Goal: Task Accomplishment & Management: Manage account settings

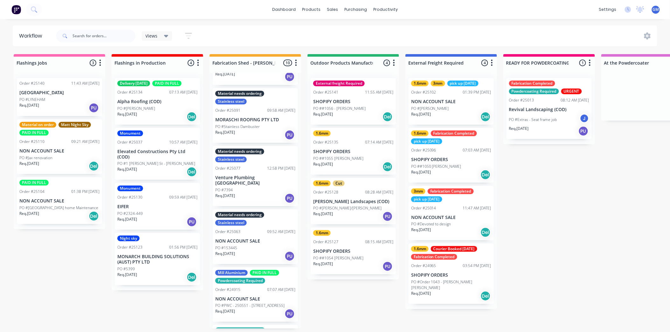
scroll to position [212, 0]
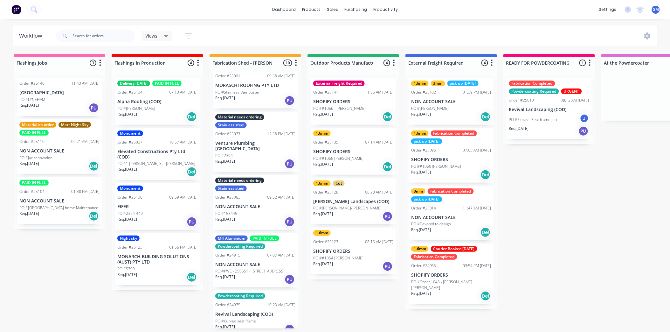
click at [261, 268] on p "PO #PWC - 250551 - [STREET_ADDRESS]" at bounding box center [249, 271] width 69 height 6
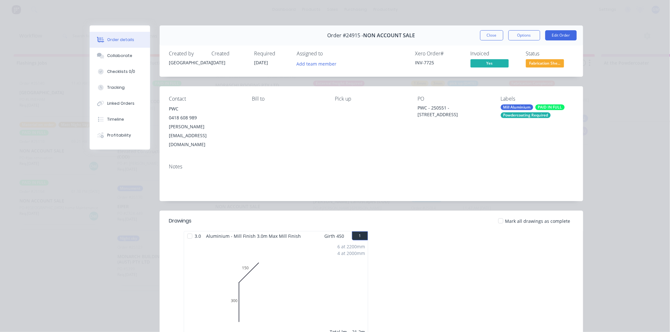
click at [517, 113] on div "Powdercoating Required" at bounding box center [526, 115] width 50 height 6
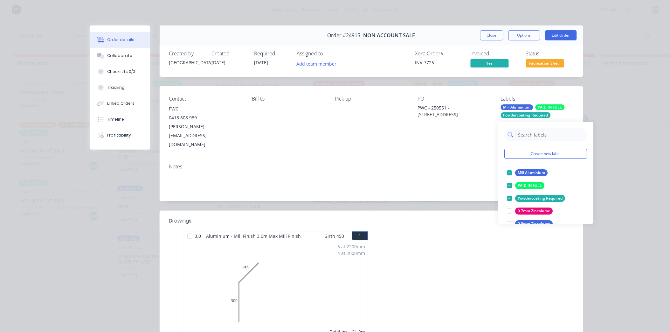
click at [535, 131] on input "text" at bounding box center [551, 134] width 66 height 13
type input "fab"
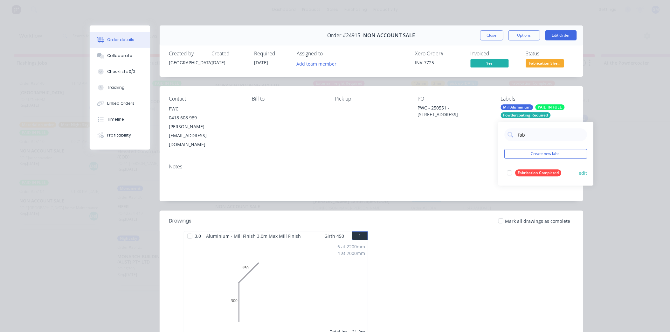
click at [511, 172] on div at bounding box center [510, 172] width 13 height 13
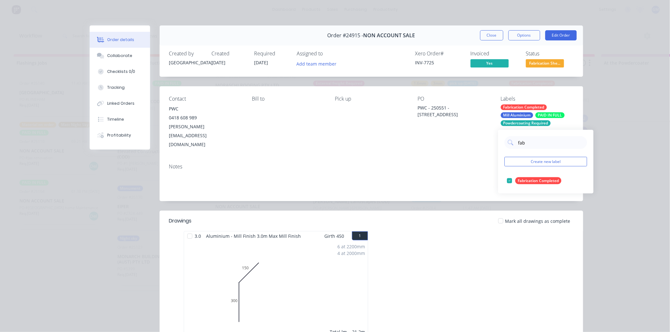
click at [589, 84] on div "Order details Collaborate Checklists 0/0 Tracking Linked Orders Timeline Profit…" at bounding box center [335, 166] width 670 height 332
click at [532, 59] on span "Fabrication She..." at bounding box center [545, 63] width 38 height 8
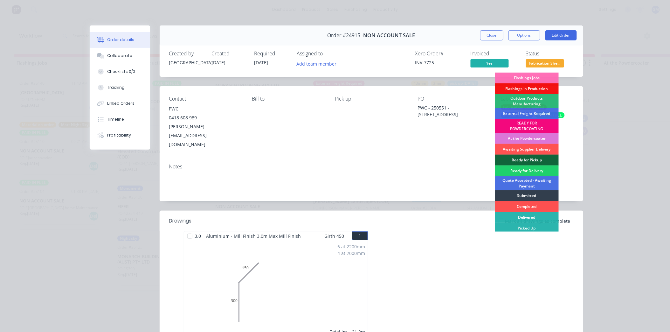
click at [530, 124] on div "READY FOR POWDERCOATING" at bounding box center [527, 126] width 64 height 14
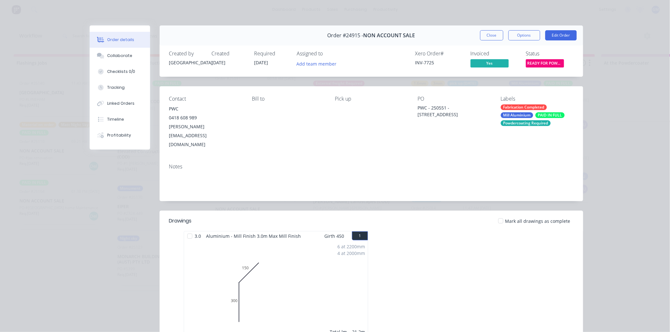
scroll to position [198, 0]
drag, startPoint x: 485, startPoint y: 36, endPoint x: 471, endPoint y: 180, distance: 145.0
click at [485, 36] on button "Close" at bounding box center [491, 35] width 23 height 10
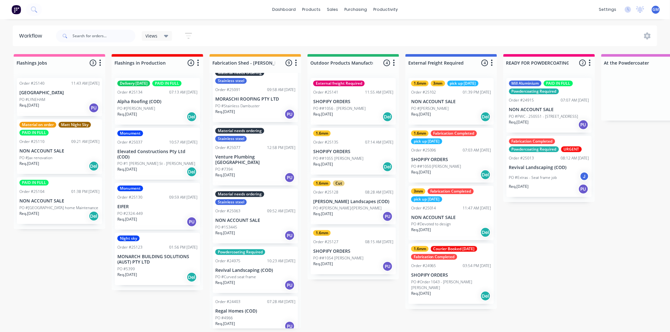
click at [454, 101] on p "NON ACCOUNT SALE" at bounding box center [451, 101] width 80 height 5
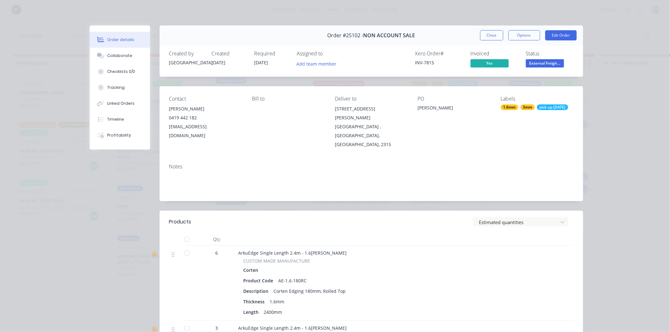
click at [537, 110] on div "pick up [DATE]" at bounding box center [552, 107] width 31 height 6
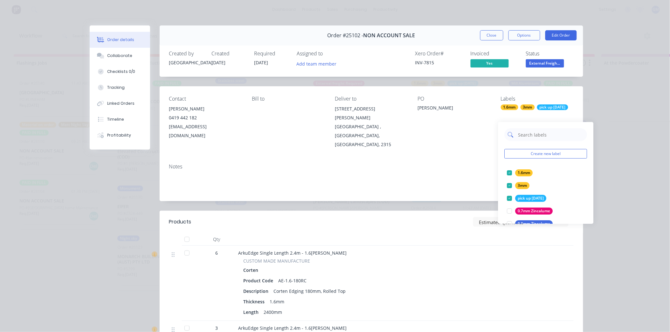
click at [546, 134] on input "text" at bounding box center [551, 134] width 66 height 13
type input "fab"
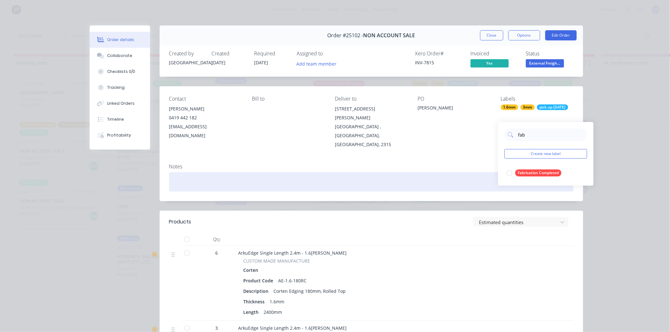
click at [508, 171] on div at bounding box center [510, 172] width 13 height 13
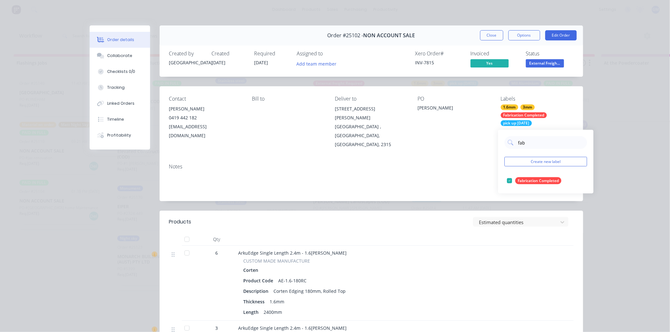
click at [422, 164] on div "Notes" at bounding box center [371, 167] width 405 height 6
click at [492, 31] on button "Close" at bounding box center [491, 35] width 23 height 10
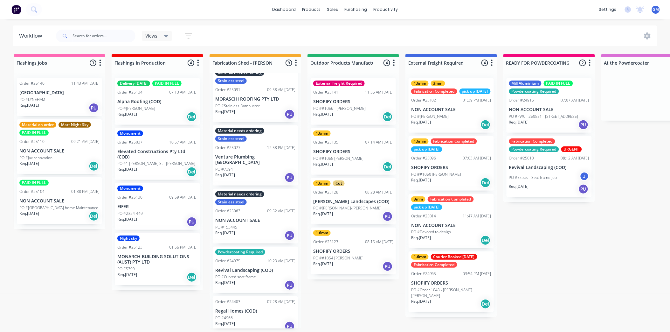
click at [346, 111] on div "Req. [DATE] Del" at bounding box center [353, 116] width 80 height 11
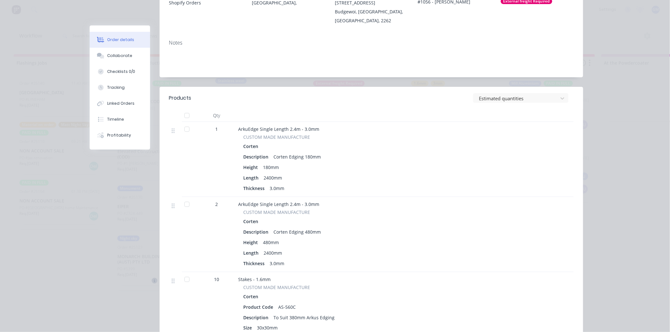
scroll to position [35, 0]
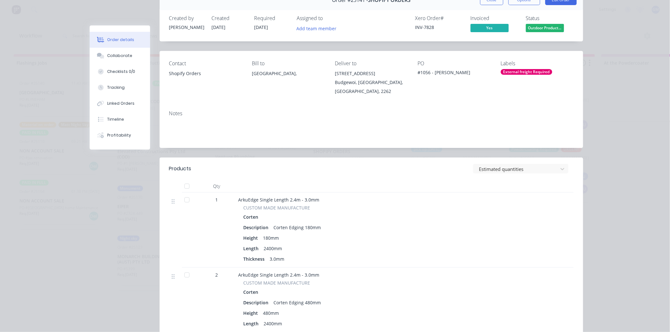
click at [528, 73] on div "External freight Required" at bounding box center [527, 72] width 52 height 6
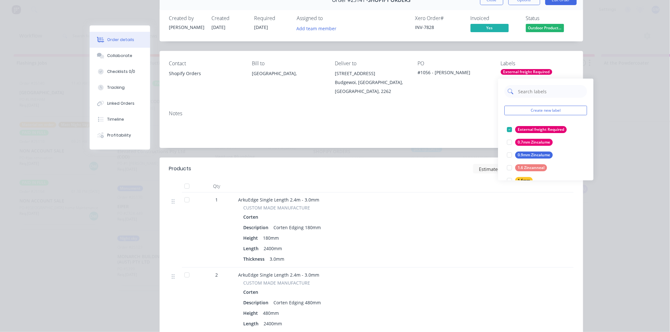
click at [520, 89] on input "text" at bounding box center [551, 91] width 66 height 13
type input "3"
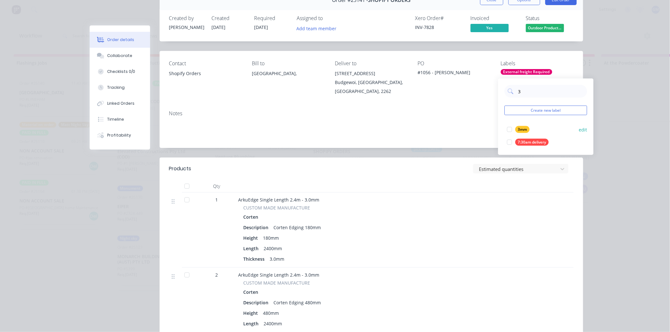
click at [507, 128] on div at bounding box center [510, 129] width 13 height 13
click at [476, 115] on div "Notes" at bounding box center [371, 113] width 405 height 6
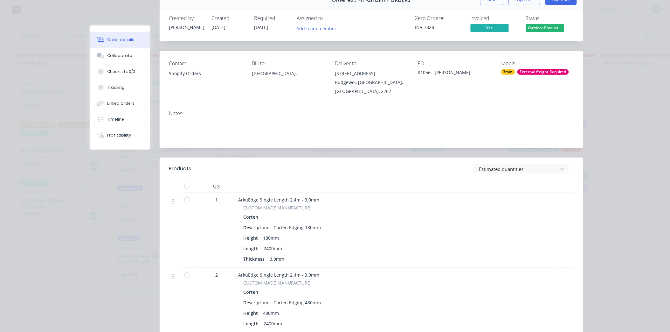
click at [518, 72] on div "External freight Required" at bounding box center [544, 72] width 52 height 6
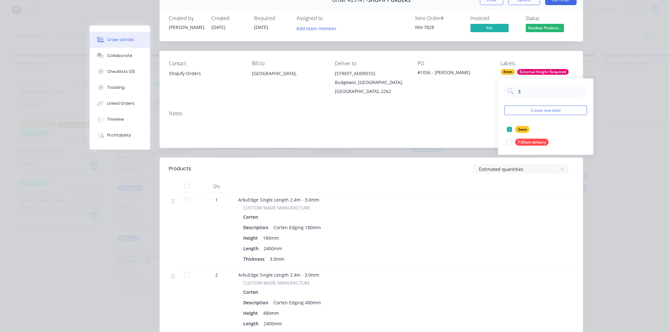
drag, startPoint x: 527, startPoint y: 88, endPoint x: 411, endPoint y: 103, distance: 117.1
click at [411, 103] on body "dashboard products sales purchasing productivity dashboard products Product Cat…" at bounding box center [335, 147] width 670 height 294
type input "1.6"
click at [508, 140] on div at bounding box center [510, 142] width 13 height 13
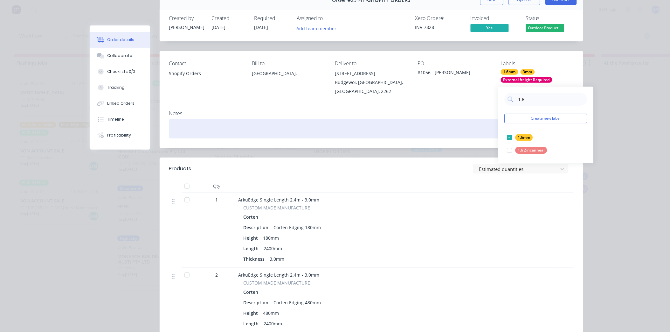
click at [422, 131] on div at bounding box center [371, 128] width 405 height 19
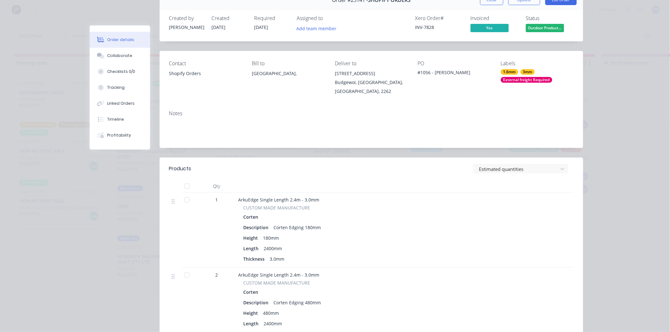
click at [409, 206] on div "CUSTOM MADE MANUFACTURE" at bounding box center [363, 207] width 239 height 7
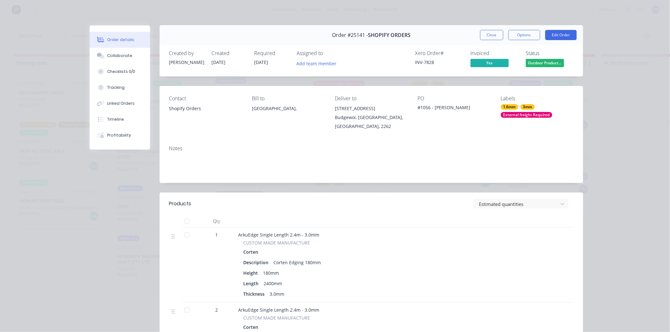
scroll to position [0, 0]
click at [485, 35] on button "Close" at bounding box center [491, 35] width 23 height 10
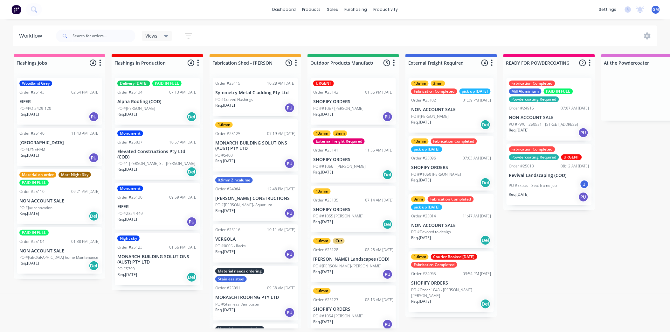
click at [359, 109] on div "PO ##1057 [PERSON_NAME]" at bounding box center [353, 109] width 80 height 6
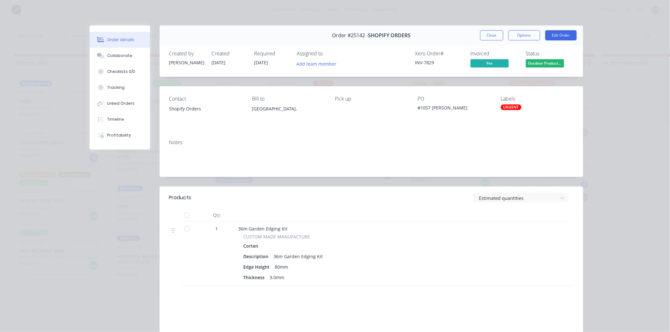
click at [508, 107] on div "URGENT" at bounding box center [511, 107] width 21 height 6
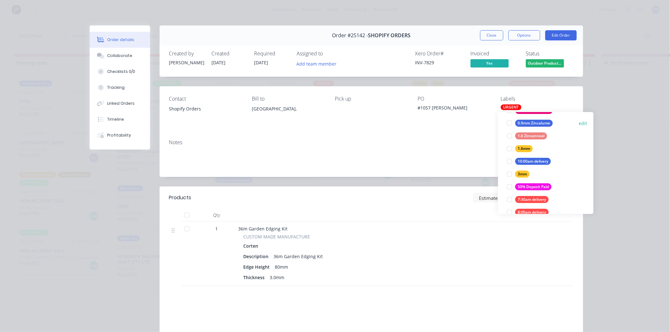
scroll to position [71, 0]
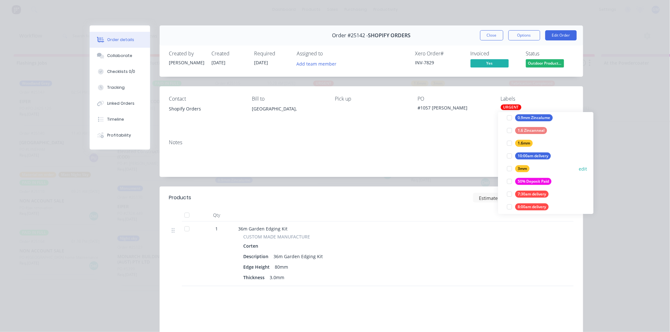
click at [509, 168] on div at bounding box center [510, 168] width 13 height 13
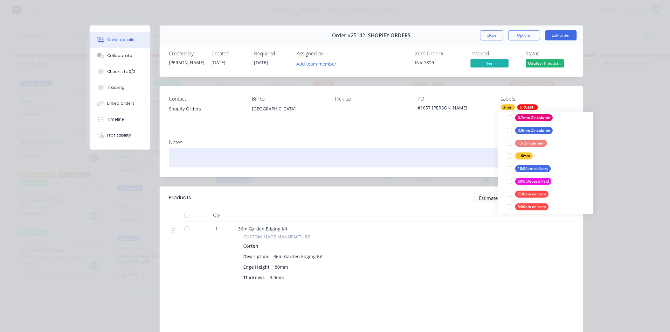
scroll to position [0, 0]
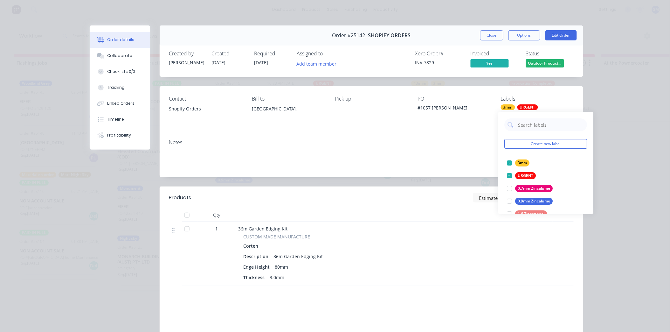
click at [352, 127] on div "Contact Shopify Orders Bill to [GEOGRAPHIC_DATA], Pick up PO #1057 [PERSON_NAME…" at bounding box center [372, 110] width 424 height 48
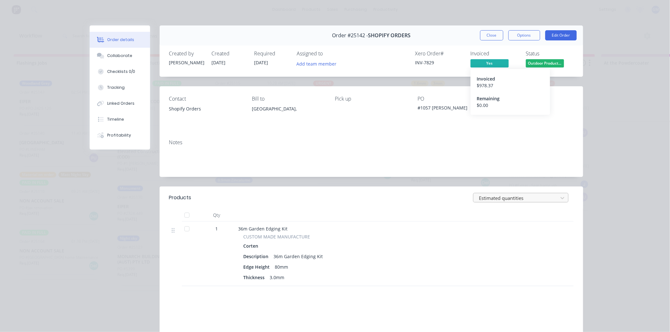
click at [498, 201] on div at bounding box center [517, 198] width 76 height 8
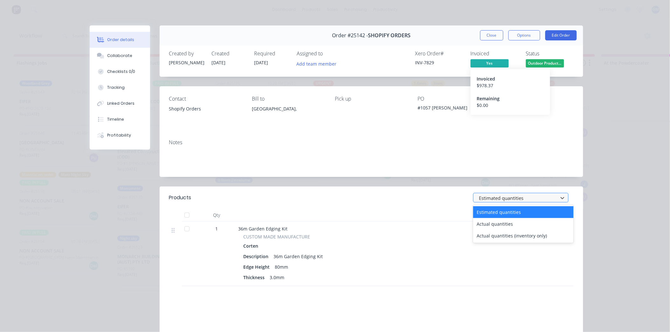
click at [499, 199] on div at bounding box center [517, 198] width 76 height 8
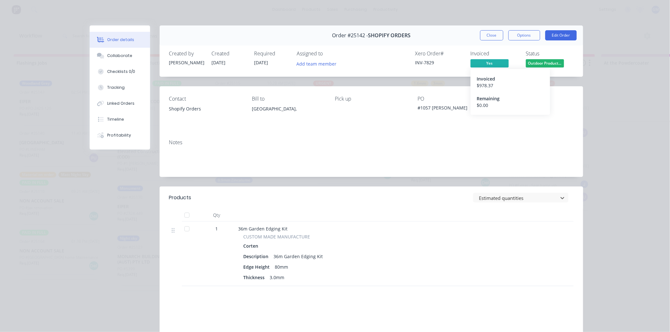
click at [599, 138] on div "Order details Collaborate Checklists 0/0 Tracking Linked Orders Timeline Profit…" at bounding box center [335, 166] width 670 height 332
click at [551, 140] on div "Notes" at bounding box center [371, 142] width 405 height 6
click at [489, 39] on button "Close" at bounding box center [491, 35] width 23 height 10
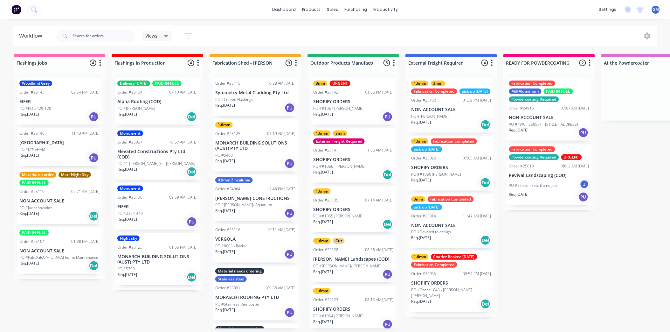
click at [342, 295] on div "1.6mm Order #25127 08:15 AM [DATE] SHOPIFY ORDERS PO ##1054 [PERSON_NAME] Req. …" at bounding box center [353, 308] width 85 height 47
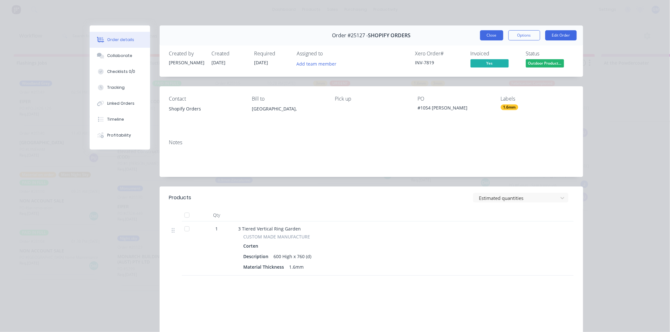
click at [490, 39] on button "Close" at bounding box center [491, 35] width 23 height 10
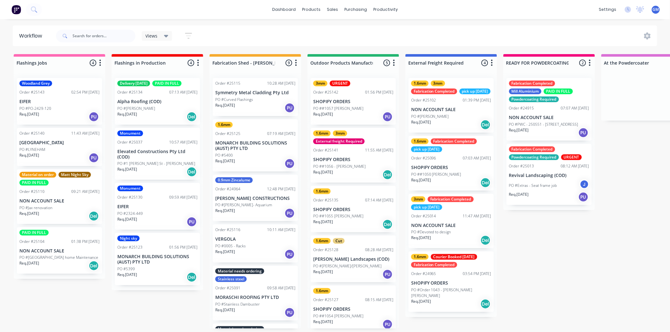
click at [348, 211] on p "SHOPIFY ORDERS" at bounding box center [353, 209] width 80 height 5
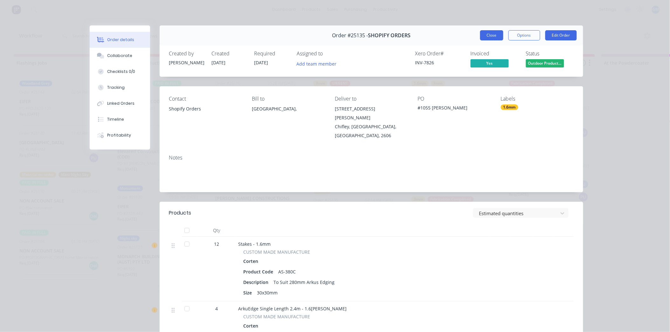
click at [489, 35] on button "Close" at bounding box center [491, 35] width 23 height 10
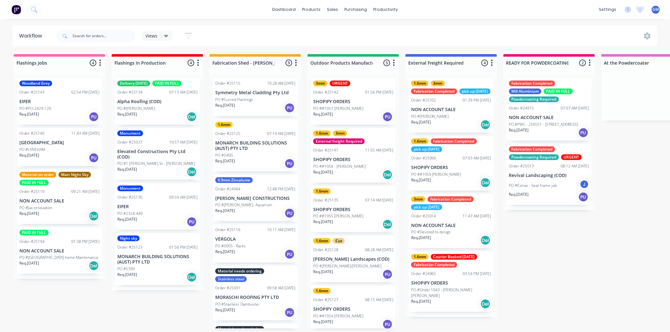
click at [351, 162] on div "1.6mm 3mm External freight Required Order #25141 11:55 AM [DATE] SHOPIFY ORDERS…" at bounding box center [353, 155] width 85 height 55
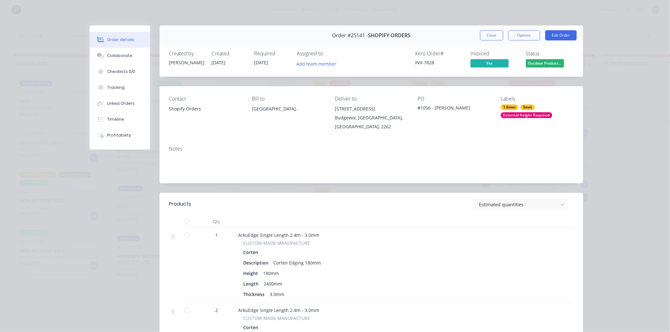
click at [495, 35] on button "Close" at bounding box center [491, 35] width 23 height 10
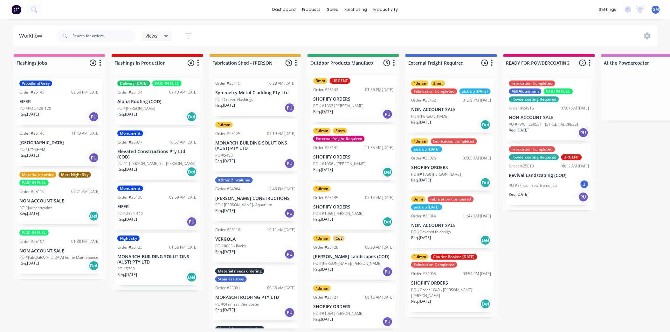
scroll to position [3, 0]
click at [352, 300] on div "1.6mm Order #25127 08:15 AM [DATE] SHOPIFY ORDERS PO ##1054 [PERSON_NAME] Req. …" at bounding box center [353, 305] width 85 height 47
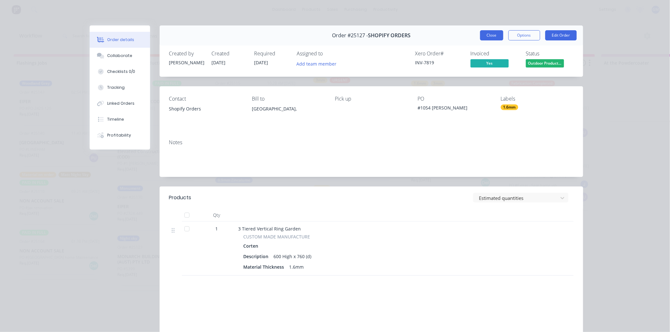
click at [482, 34] on button "Close" at bounding box center [491, 35] width 23 height 10
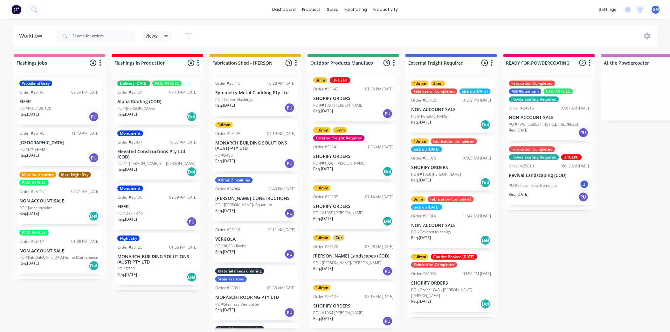
click at [358, 258] on p "[PERSON_NAME] Landscapes (COD)" at bounding box center [353, 255] width 80 height 5
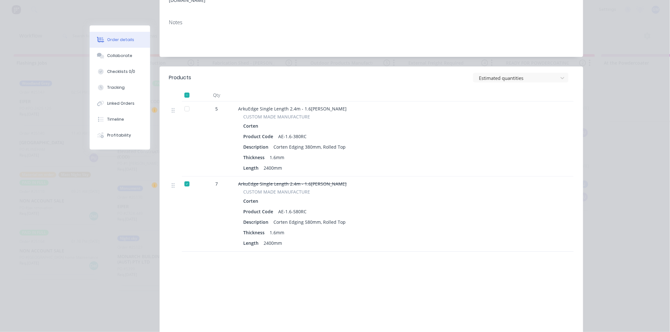
scroll to position [141, 0]
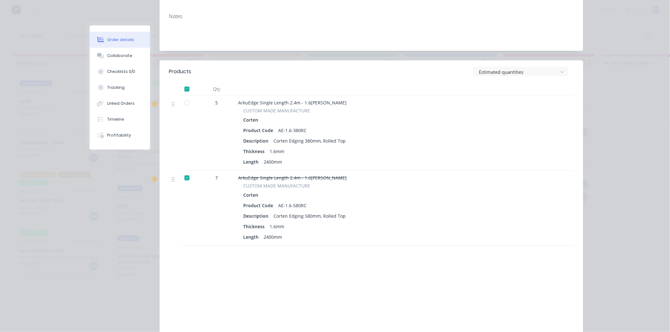
click at [185, 96] on div at bounding box center [187, 102] width 13 height 13
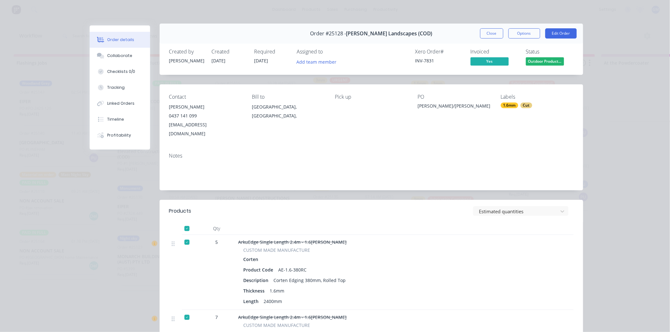
scroll to position [0, 0]
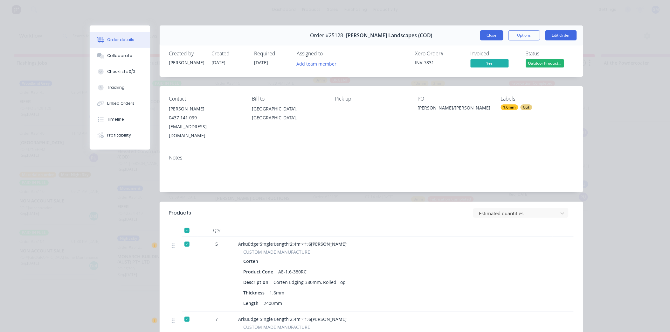
click at [486, 33] on button "Close" at bounding box center [491, 35] width 23 height 10
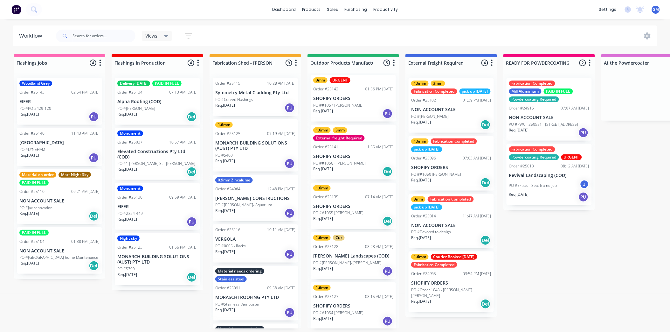
click at [354, 208] on p "SHOPIFY ORDERS" at bounding box center [353, 206] width 80 height 5
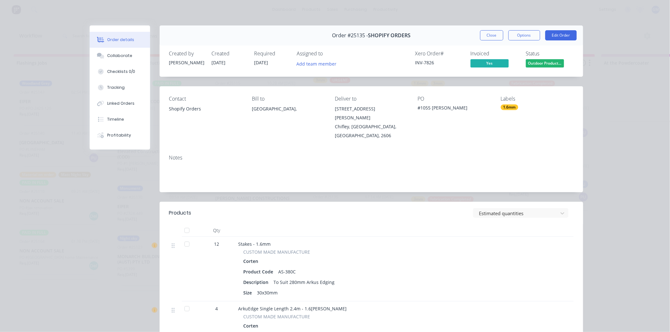
drag, startPoint x: 492, startPoint y: 36, endPoint x: 502, endPoint y: 59, distance: 24.9
click at [491, 36] on button "Close" at bounding box center [491, 35] width 23 height 10
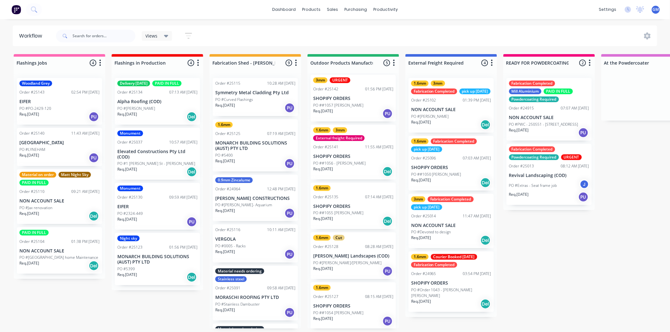
click at [352, 96] on p "SHOPIFY ORDERS" at bounding box center [353, 98] width 80 height 5
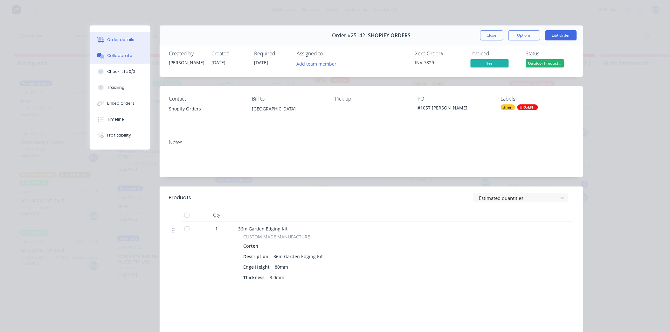
click at [124, 55] on div "Collaborate" at bounding box center [119, 56] width 25 height 6
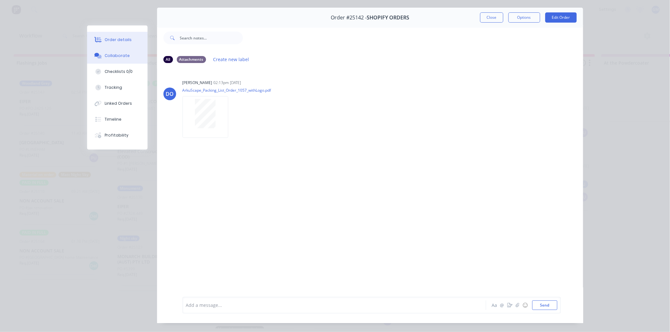
scroll to position [34, 0]
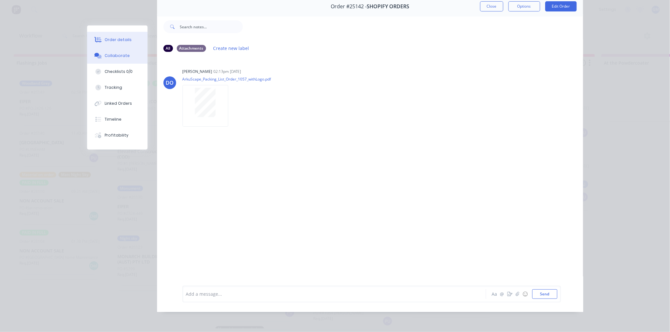
click at [129, 38] on button "Order details" at bounding box center [117, 40] width 60 height 16
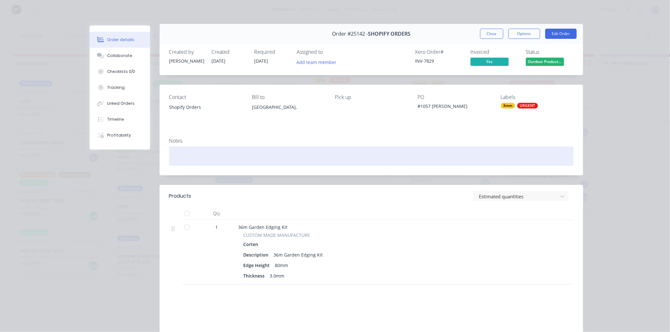
scroll to position [0, 0]
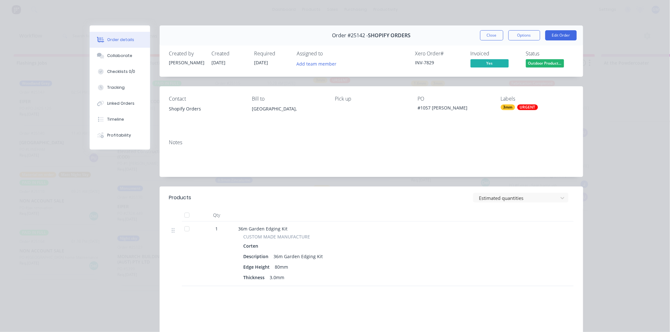
drag, startPoint x: 495, startPoint y: 39, endPoint x: 454, endPoint y: 123, distance: 93.8
click at [495, 38] on button "Close" at bounding box center [491, 35] width 23 height 10
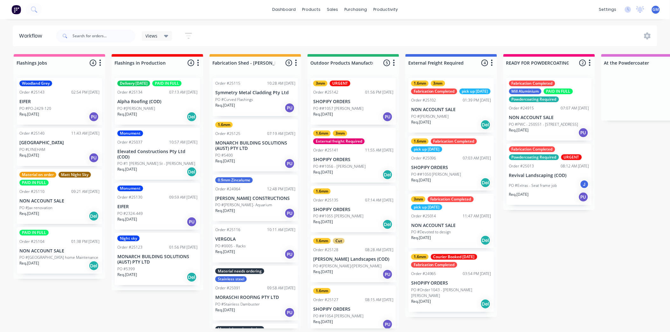
click at [352, 207] on p "SHOPIFY ORDERS" at bounding box center [353, 209] width 80 height 5
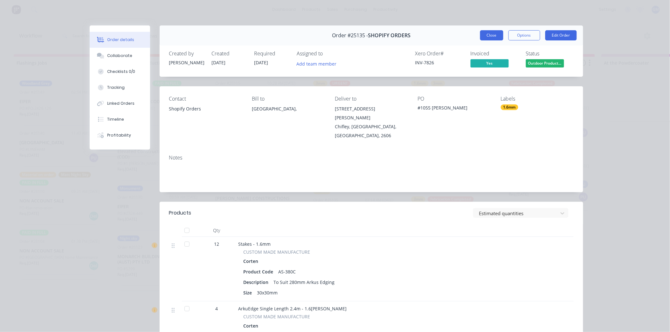
click at [492, 35] on button "Close" at bounding box center [491, 35] width 23 height 10
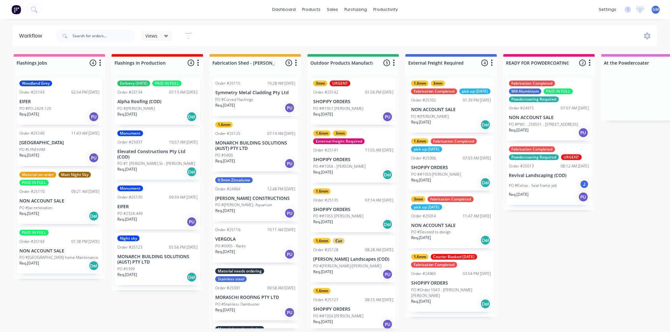
click at [345, 158] on p "SHOPIFY ORDERS" at bounding box center [353, 159] width 80 height 5
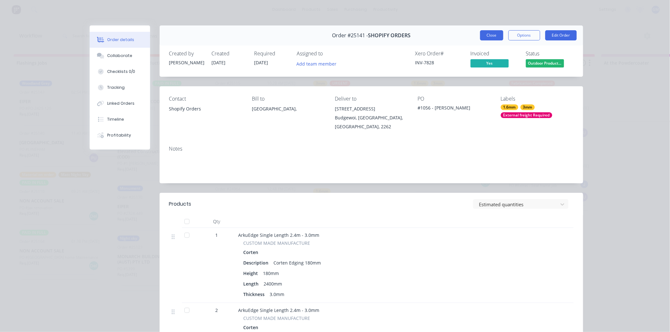
click at [489, 32] on button "Close" at bounding box center [491, 35] width 23 height 10
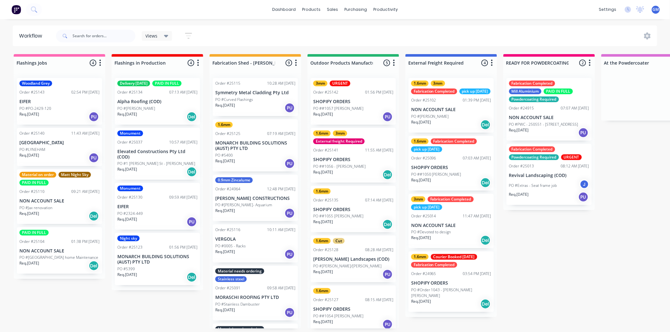
click at [357, 103] on p "SHOPIFY ORDERS" at bounding box center [353, 101] width 80 height 5
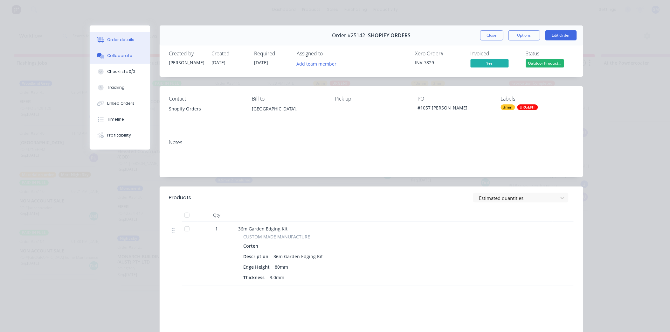
click at [129, 59] on button "Collaborate" at bounding box center [120, 56] width 60 height 16
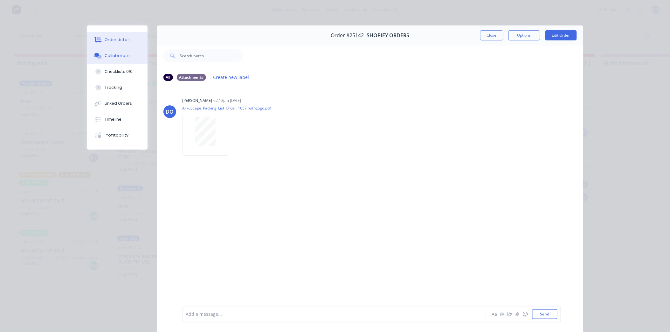
click at [122, 39] on div "Order details" at bounding box center [118, 40] width 27 height 6
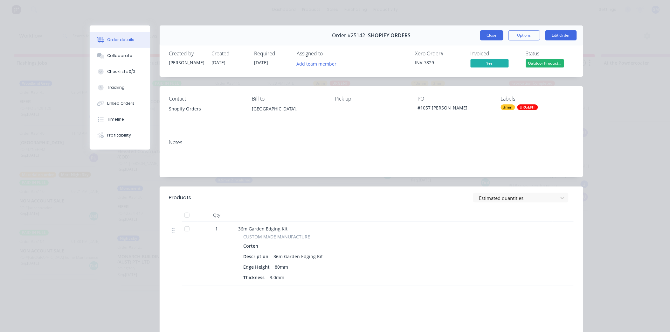
click at [491, 34] on button "Close" at bounding box center [491, 35] width 23 height 10
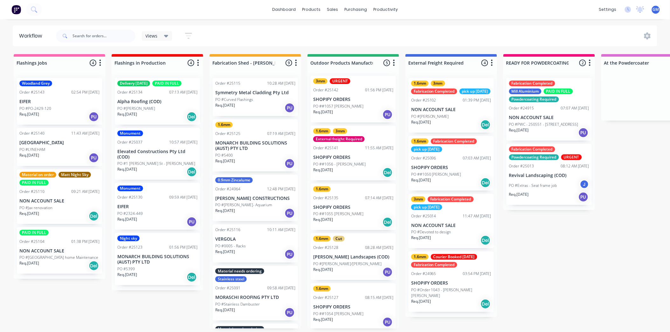
scroll to position [3, 0]
click at [356, 216] on div "Req. [DATE] Del" at bounding box center [353, 221] width 80 height 11
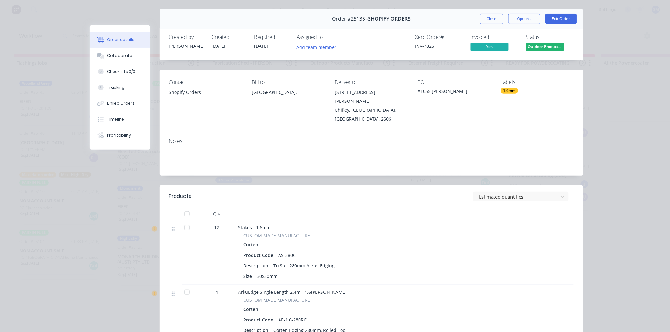
scroll to position [0, 0]
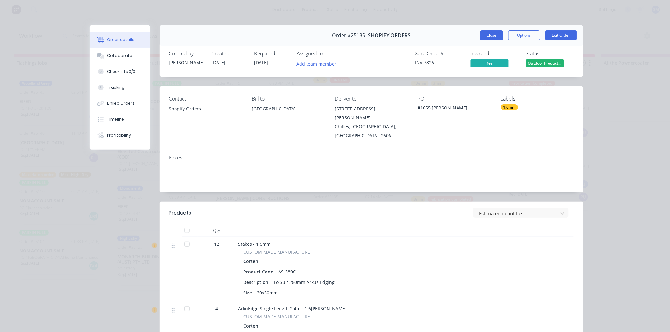
click at [485, 34] on button "Close" at bounding box center [491, 35] width 23 height 10
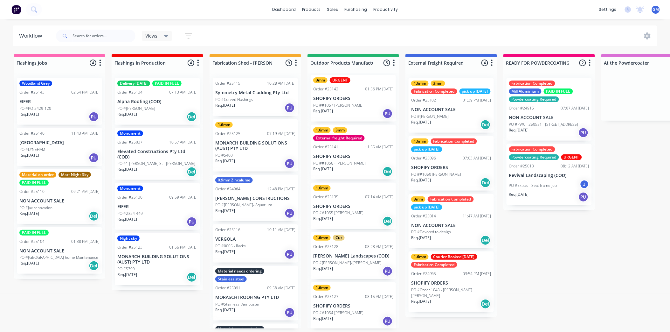
click at [255, 202] on div "PO #[PERSON_NAME]- Aquarium" at bounding box center [255, 205] width 80 height 6
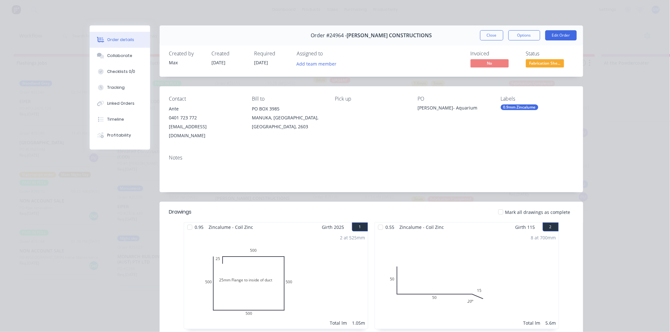
click at [519, 105] on div "0.9mm Zincalume" at bounding box center [520, 107] width 38 height 6
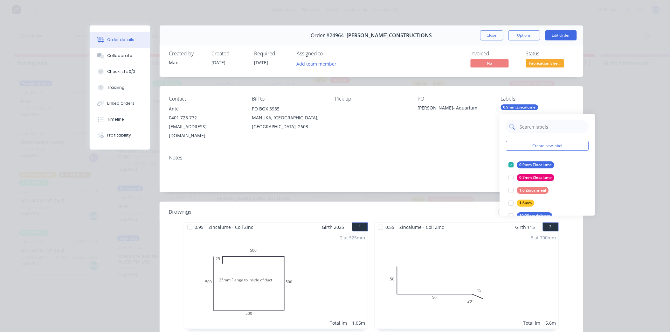
click at [535, 125] on input "text" at bounding box center [552, 126] width 66 height 13
type input "fab"
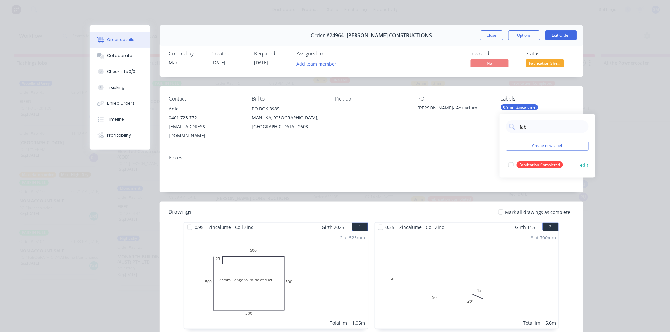
click at [508, 164] on div at bounding box center [511, 164] width 13 height 13
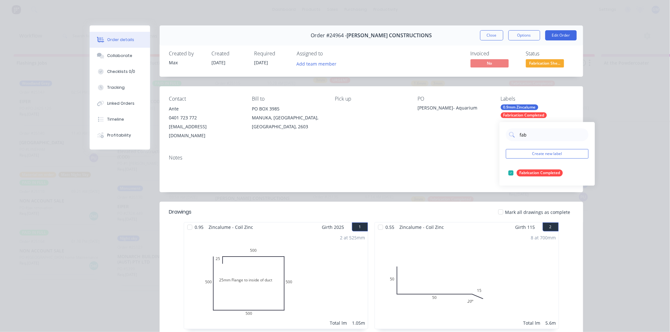
click at [422, 155] on div "Notes" at bounding box center [371, 158] width 405 height 6
click at [489, 33] on button "Close" at bounding box center [491, 35] width 23 height 10
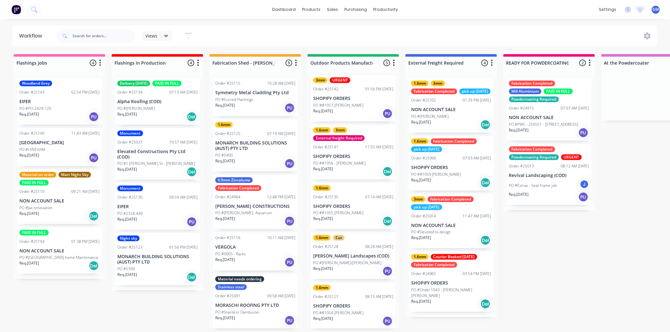
click at [260, 144] on p "MONARCH BUILDING SOLUTIONS (AUST) PTY LTD" at bounding box center [255, 145] width 80 height 11
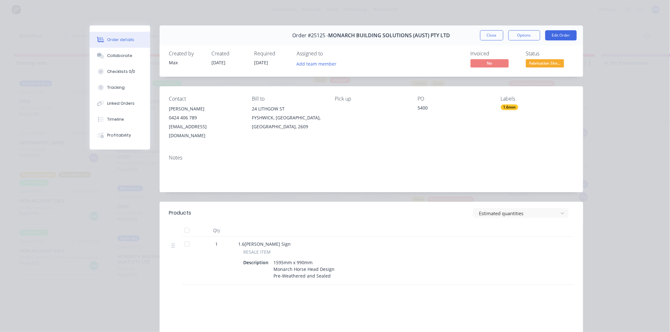
drag, startPoint x: 489, startPoint y: 36, endPoint x: 468, endPoint y: 72, distance: 41.6
click at [489, 36] on button "Close" at bounding box center [491, 35] width 23 height 10
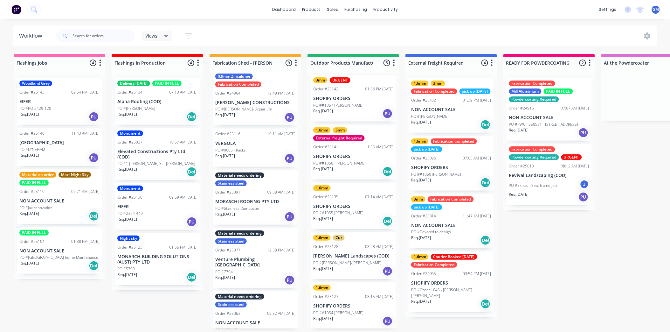
scroll to position [106, 0]
